Goal: Task Accomplishment & Management: Manage account settings

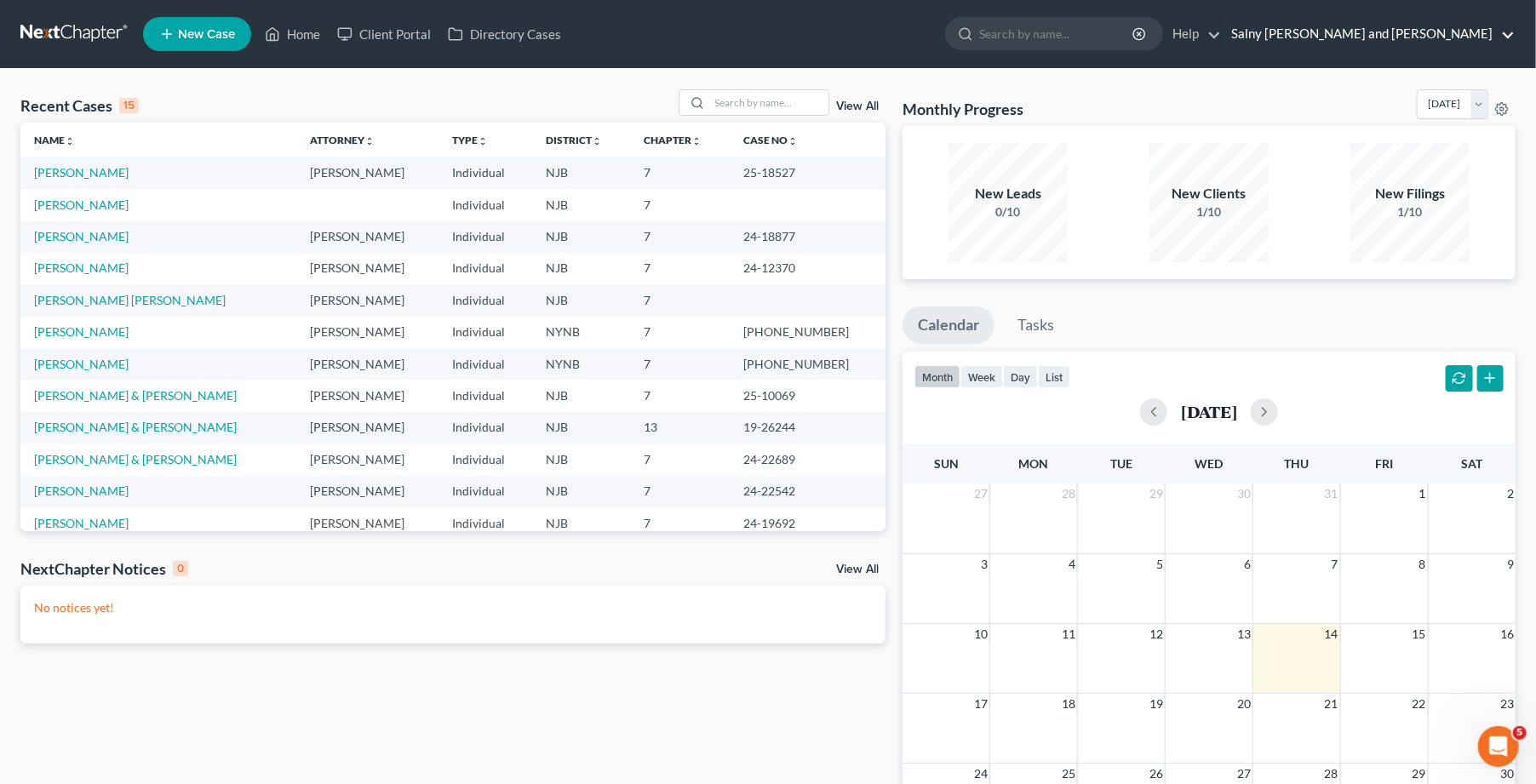
click at [1426, 28] on link "Salny [PERSON_NAME] and [PERSON_NAME]" at bounding box center [1368, 34] width 292 height 31
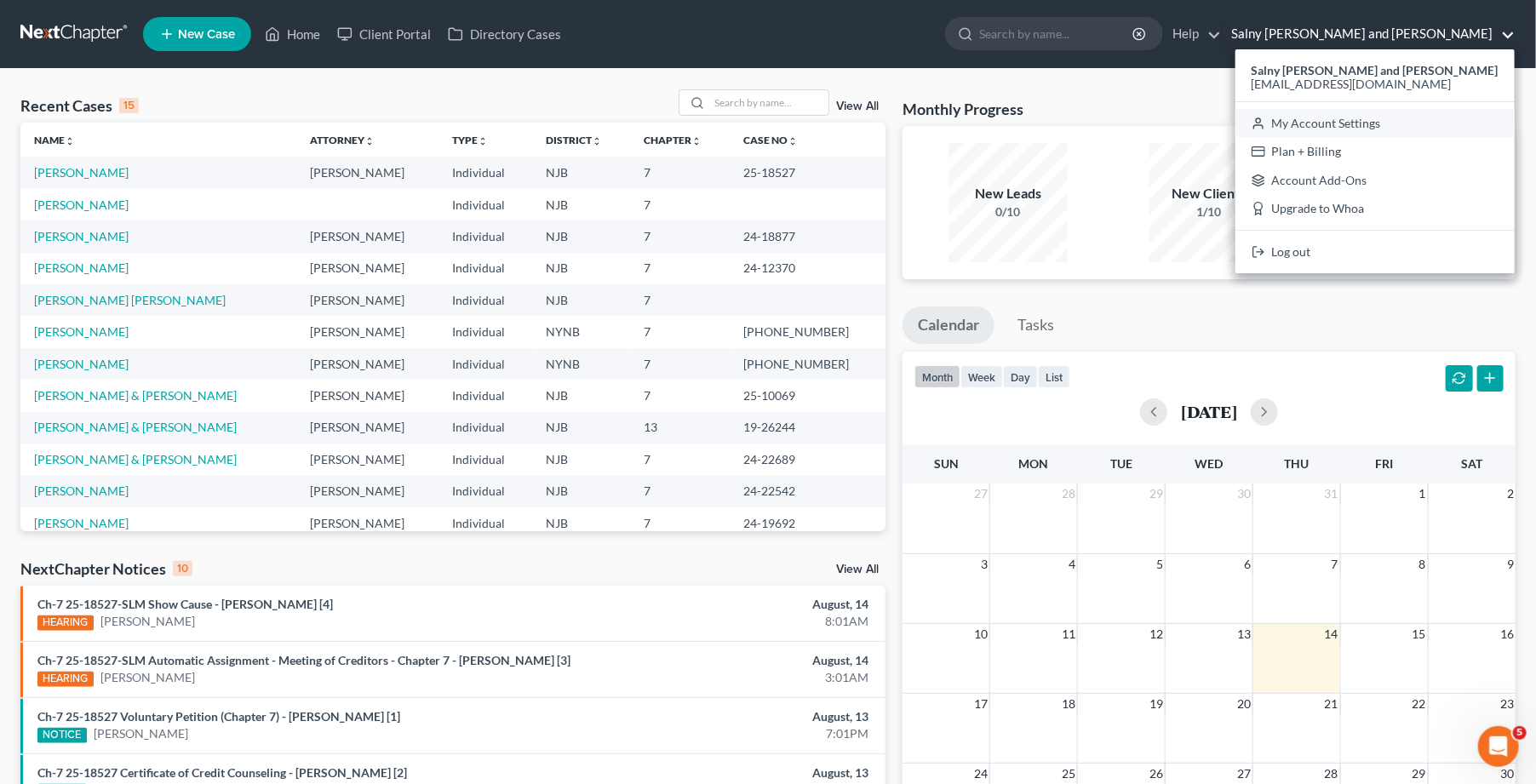
click at [1404, 129] on link "My Account Settings" at bounding box center [1374, 123] width 279 height 29
select select "24"
select select "33"
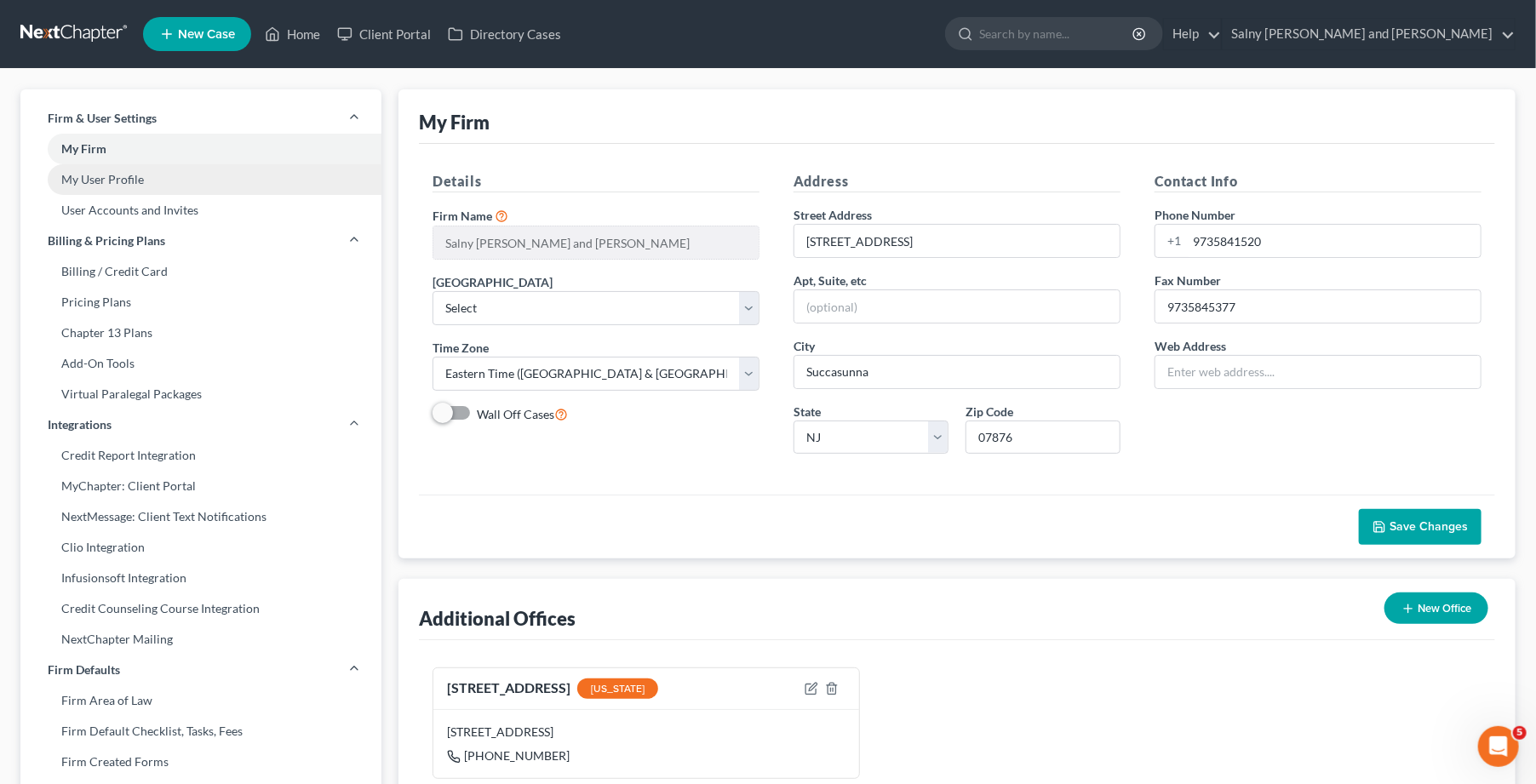
click at [106, 182] on link "My User Profile" at bounding box center [201, 179] width 361 height 31
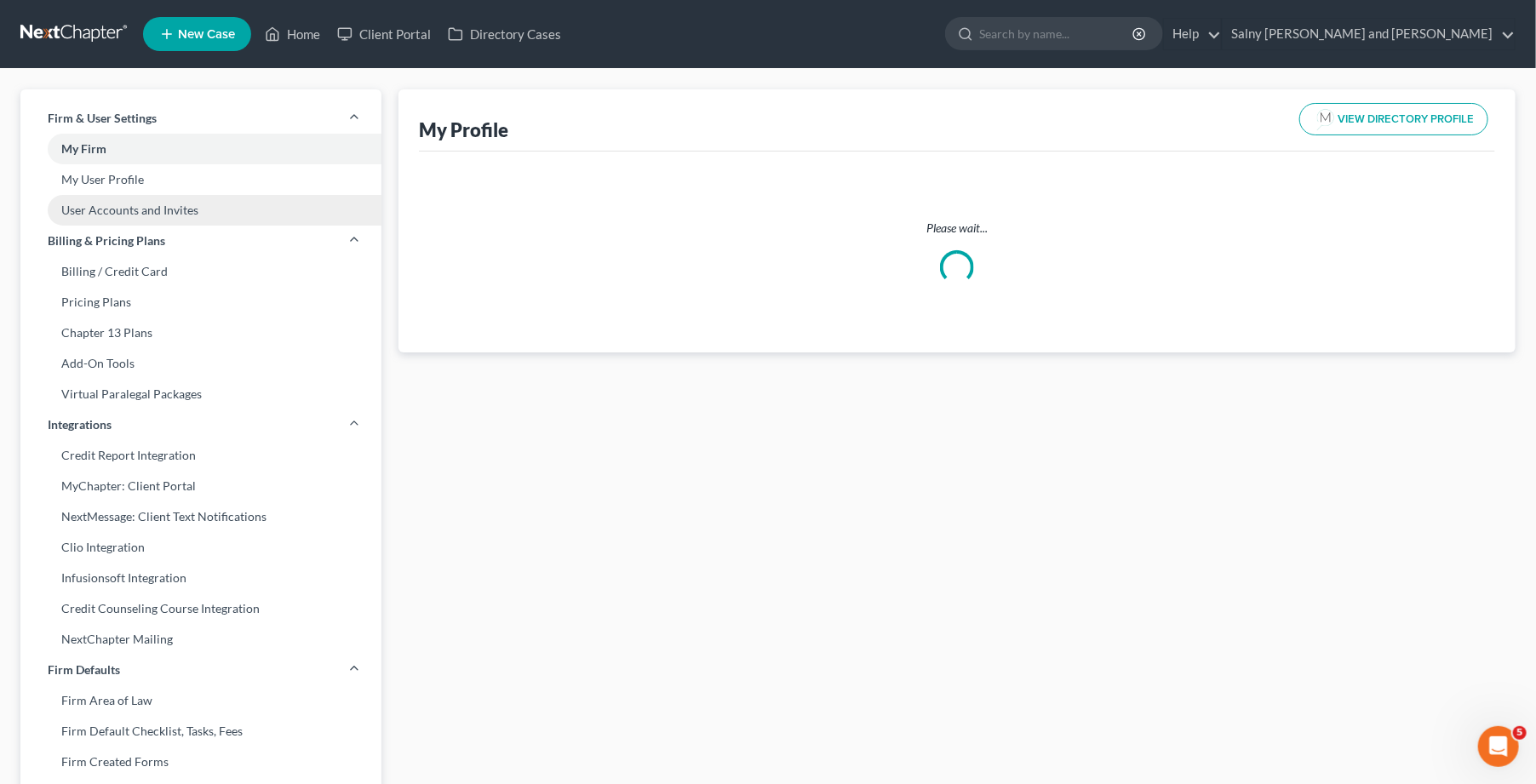
select select "33"
select select "51"
select select "attorney"
select select "1"
